Goal: Find contact information: Find contact information

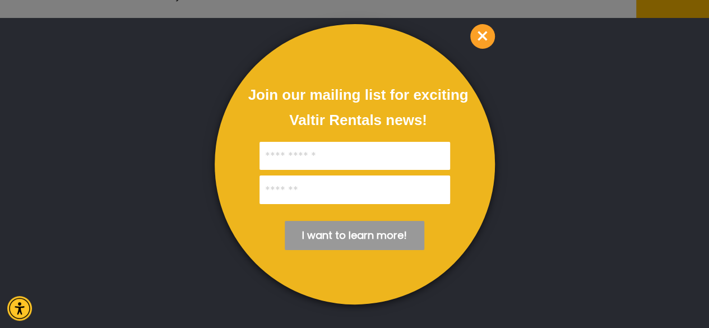
scroll to position [41, 0]
click at [483, 45] on span "×" at bounding box center [482, 36] width 25 height 25
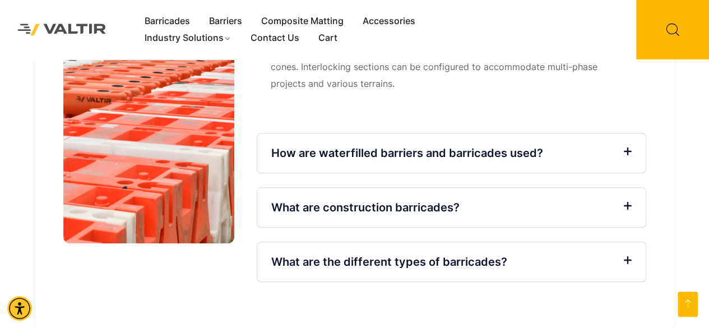
scroll to position [2628, 0]
click at [460, 132] on div "How are waterfilled barriers and barricades used?" at bounding box center [452, 152] width 390 height 40
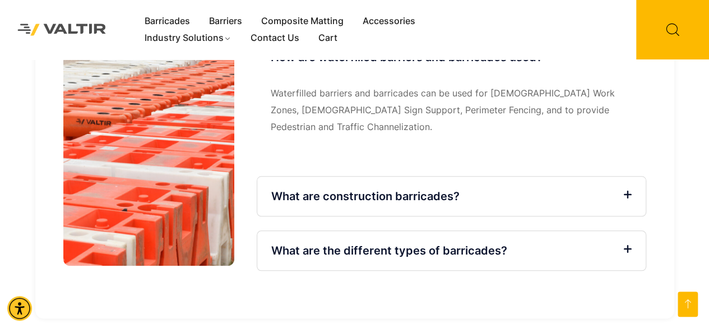
scroll to position [2606, 0]
click at [468, 175] on div "What are construction barricades?" at bounding box center [452, 195] width 390 height 40
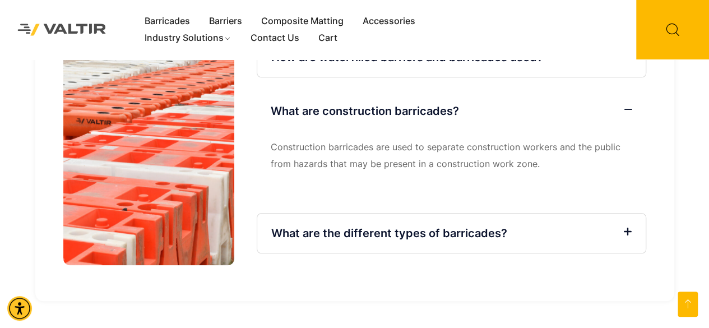
click at [448, 227] on link "What are the different types of barricades?" at bounding box center [389, 233] width 236 height 13
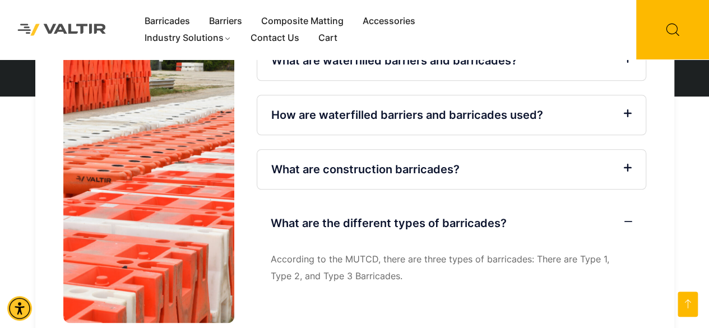
scroll to position [2548, 0]
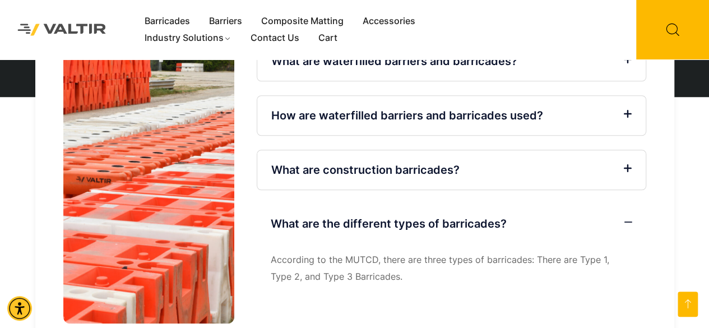
click at [457, 163] on link "What are construction barricades?" at bounding box center [365, 169] width 188 height 13
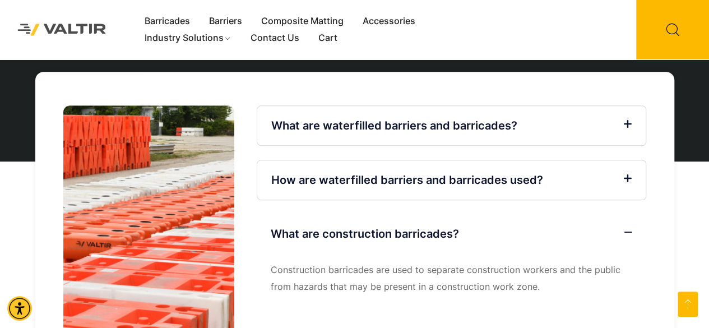
scroll to position [2483, 0]
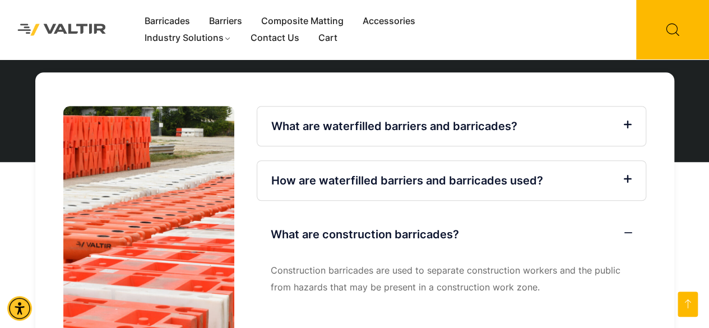
click at [456, 160] on div "How are waterfilled barriers and barricades used?" at bounding box center [452, 180] width 390 height 40
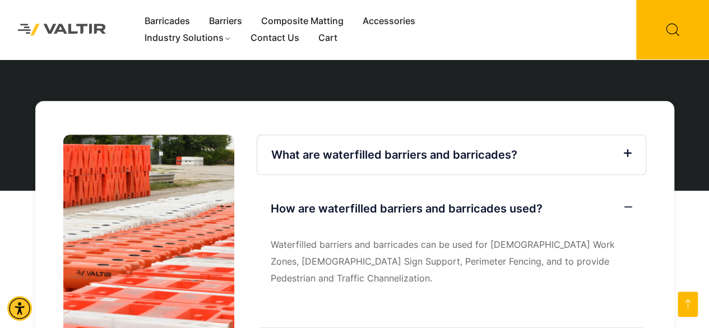
scroll to position [2453, 0]
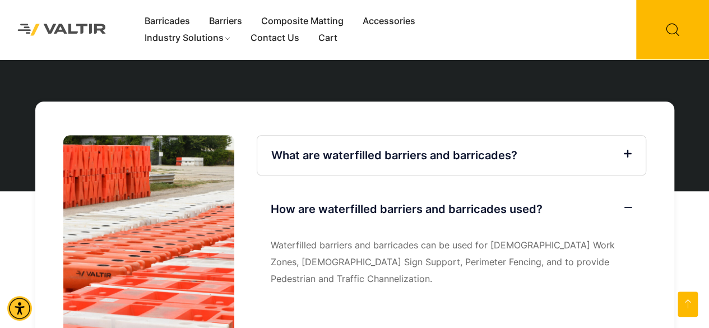
click at [466, 135] on div "What are waterfilled barriers and barricades?" at bounding box center [452, 155] width 390 height 40
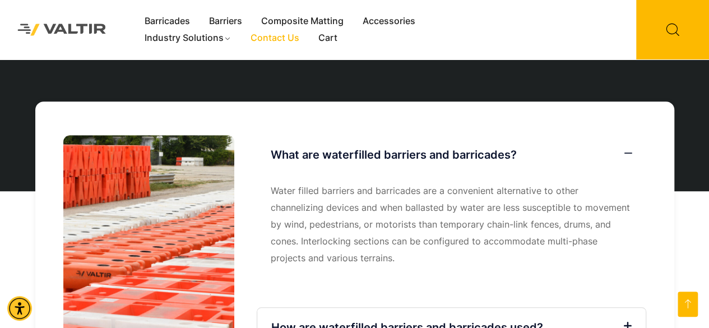
click at [275, 37] on link "Contact Us" at bounding box center [275, 38] width 68 height 17
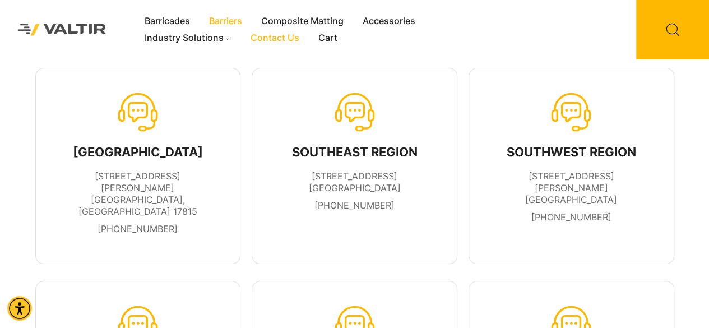
click at [232, 18] on link "Barriers" at bounding box center [226, 21] width 52 height 17
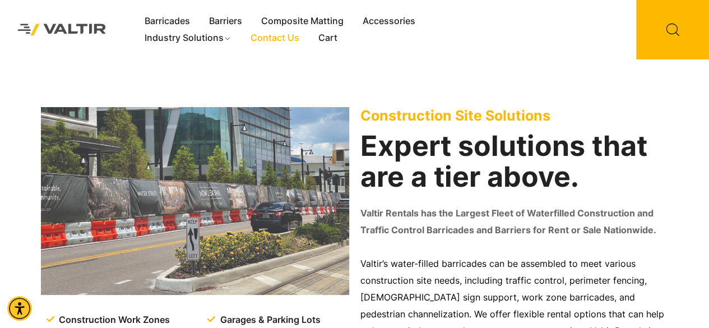
click at [267, 39] on link "Contact Us" at bounding box center [275, 38] width 68 height 17
